Goal: Check status: Check status

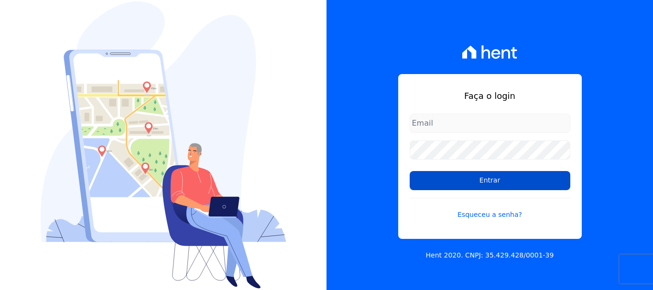
type input "[EMAIL_ADDRESS][DOMAIN_NAME]"
click at [463, 179] on input "Entrar" at bounding box center [490, 180] width 161 height 19
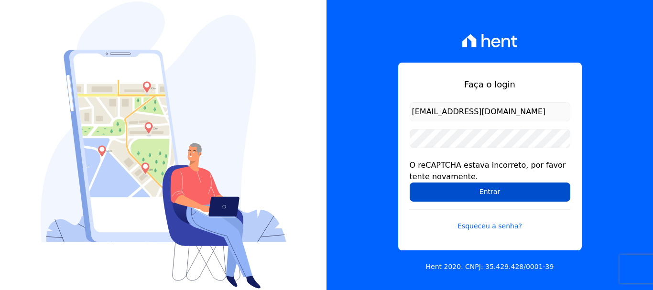
click at [461, 190] on input "Entrar" at bounding box center [490, 192] width 161 height 19
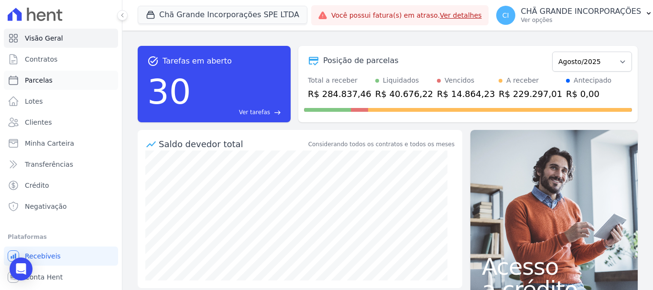
click at [46, 80] on span "Parcelas" at bounding box center [39, 81] width 28 height 10
select select
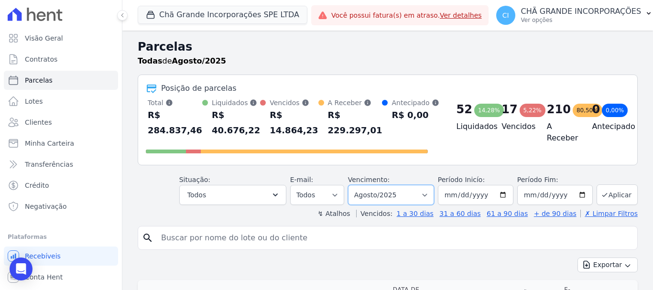
click at [376, 190] on select "Filtrar por período ──────── Todos os meses Outubro/2019 Novembro/2019 Dezembro…" at bounding box center [391, 195] width 86 height 20
select select "04/2025"
click at [354, 185] on select "Filtrar por período ──────── Todos os meses Outubro/2019 Novembro/2019 Dezembro…" at bounding box center [391, 195] width 86 height 20
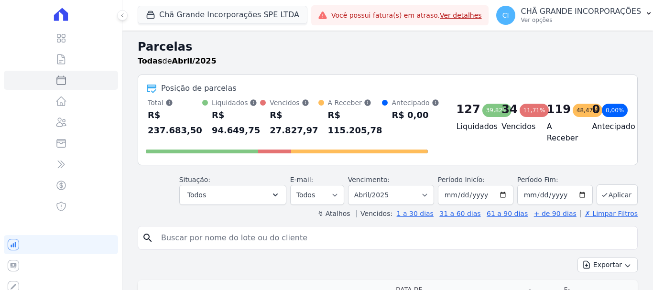
select select
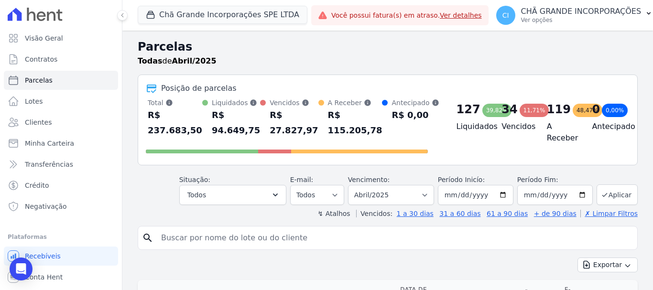
click at [245, 242] on input "search" at bounding box center [394, 238] width 478 height 19
paste input "[PERSON_NAME] DOS [PERSON_NAME]"
type input "EVERALDO HELENO DOS SANTOS"
select select
